Goal: Find contact information: Find contact information

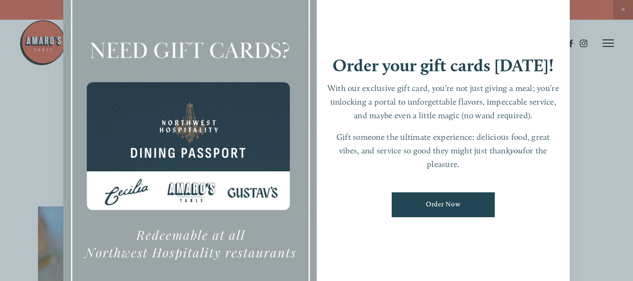
click at [585, 160] on div at bounding box center [316, 140] width 633 height 281
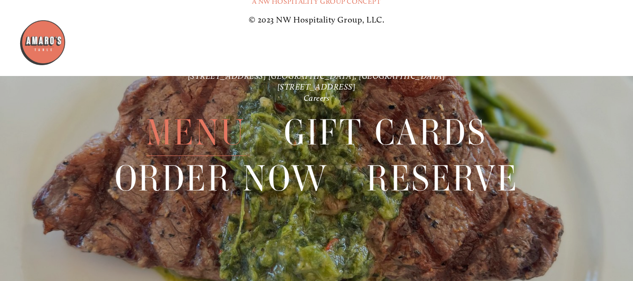
scroll to position [2006, 0]
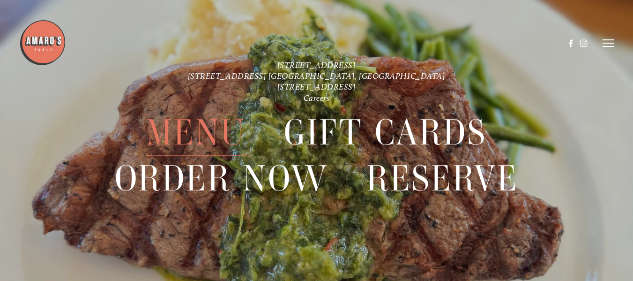
drag, startPoint x: 246, startPoint y: 62, endPoint x: 384, endPoint y: 64, distance: 137.7
click at [382, 66] on div at bounding box center [292, 43] width 546 height 48
drag, startPoint x: 384, startPoint y: 64, endPoint x: 265, endPoint y: 60, distance: 119.0
click at [265, 60] on div at bounding box center [292, 43] width 546 height 48
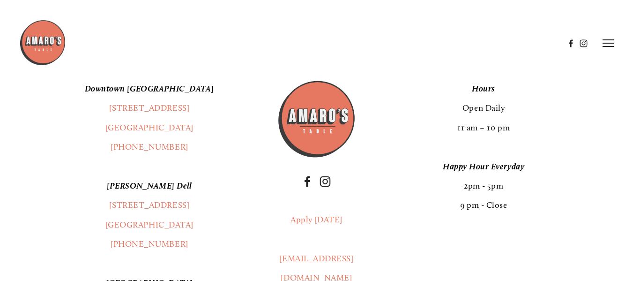
scroll to position [1538, 0]
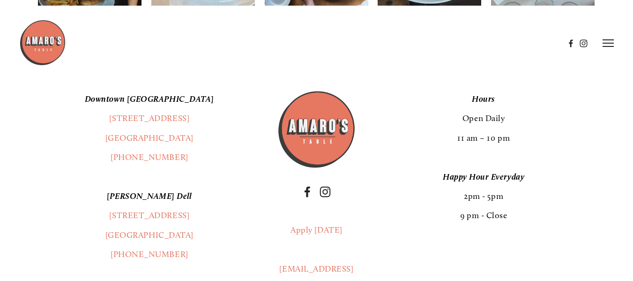
drag, startPoint x: 106, startPoint y: 127, endPoint x: 197, endPoint y: 141, distance: 91.9
click at [197, 141] on p "[GEOGRAPHIC_DATA] [STREET_ADDRESS] (360) 718-2942" at bounding box center [149, 128] width 223 height 78
copy p "[STREET_ADDRESS]"
drag, startPoint x: 178, startPoint y: 163, endPoint x: 122, endPoint y: 170, distance: 56.6
click at [122, 167] on p "[GEOGRAPHIC_DATA] [STREET_ADDRESS] (360) 718-2942" at bounding box center [149, 128] width 223 height 78
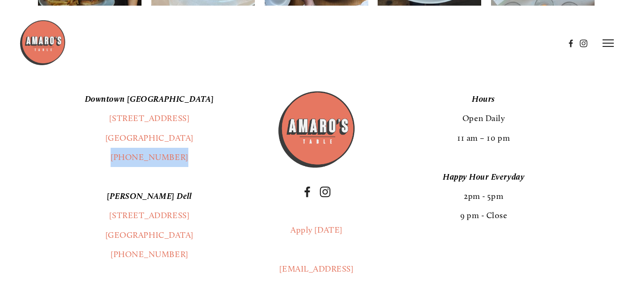
copy link "[PHONE_NUMBER]"
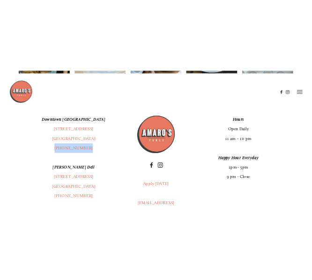
scroll to position [1592, 0]
